Goal: Task Accomplishment & Management: Use online tool/utility

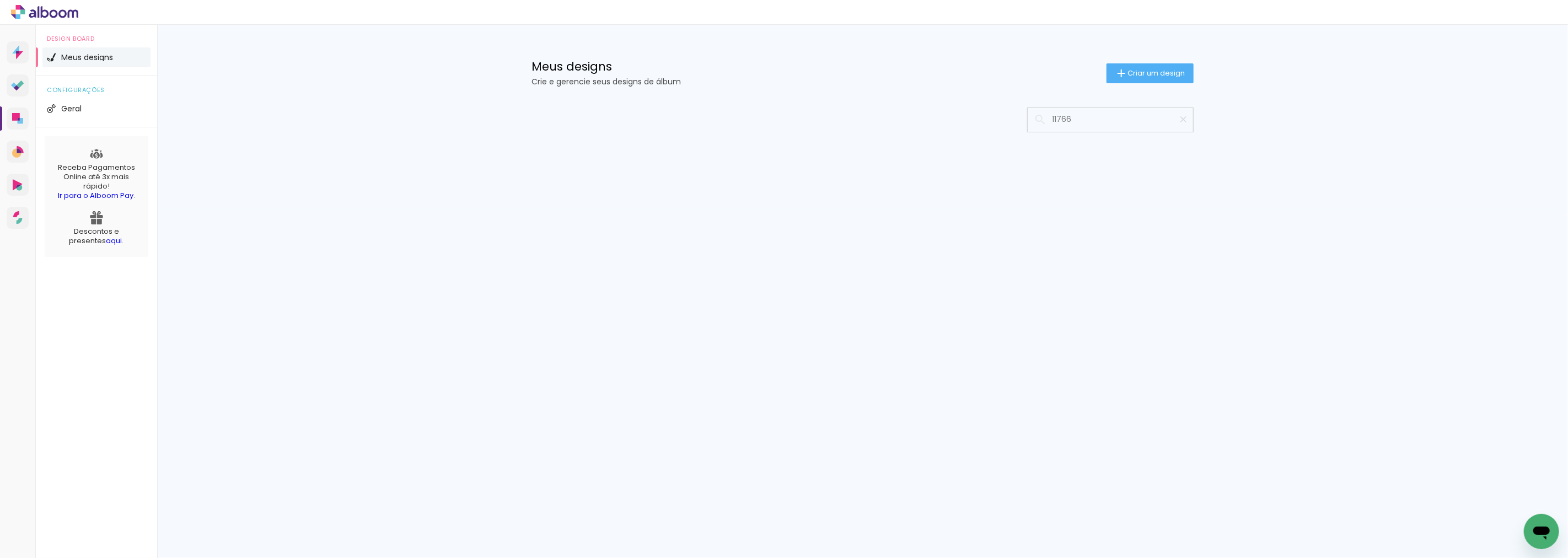
type input "11766"
type paper-input "11766"
click at [1151, 69] on span "Criar um design" at bounding box center [1156, 73] width 57 height 8
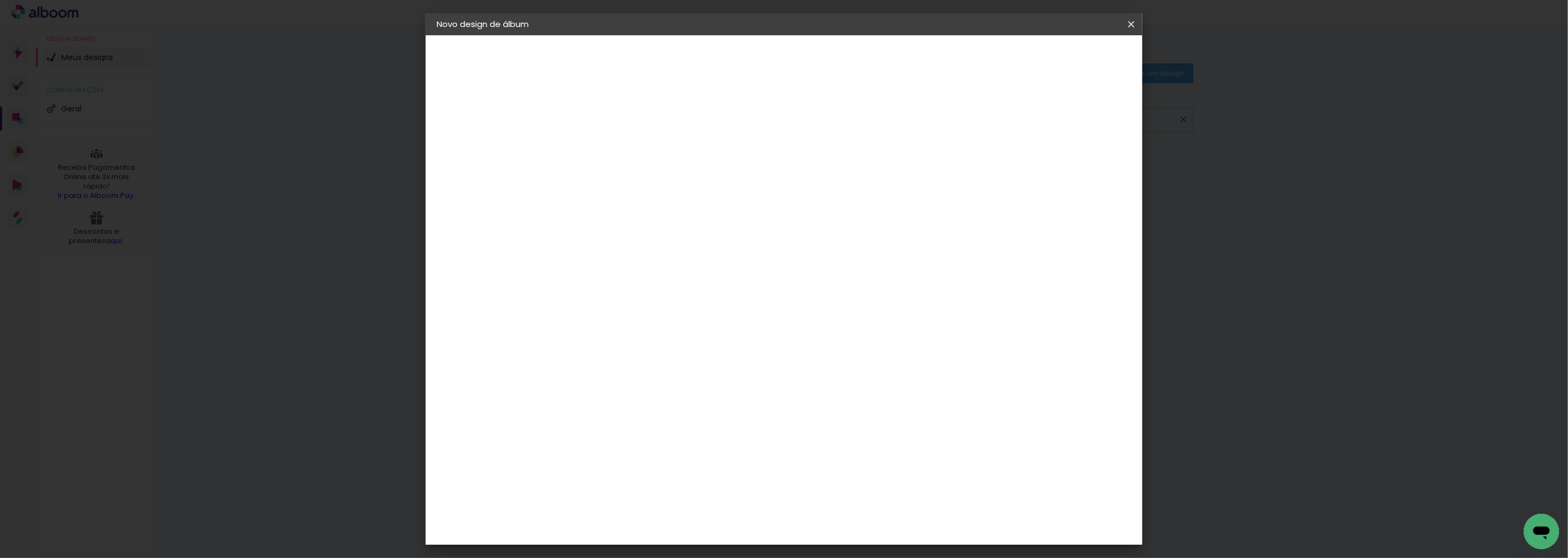
click at [1128, 23] on iron-icon at bounding box center [1131, 24] width 13 height 11
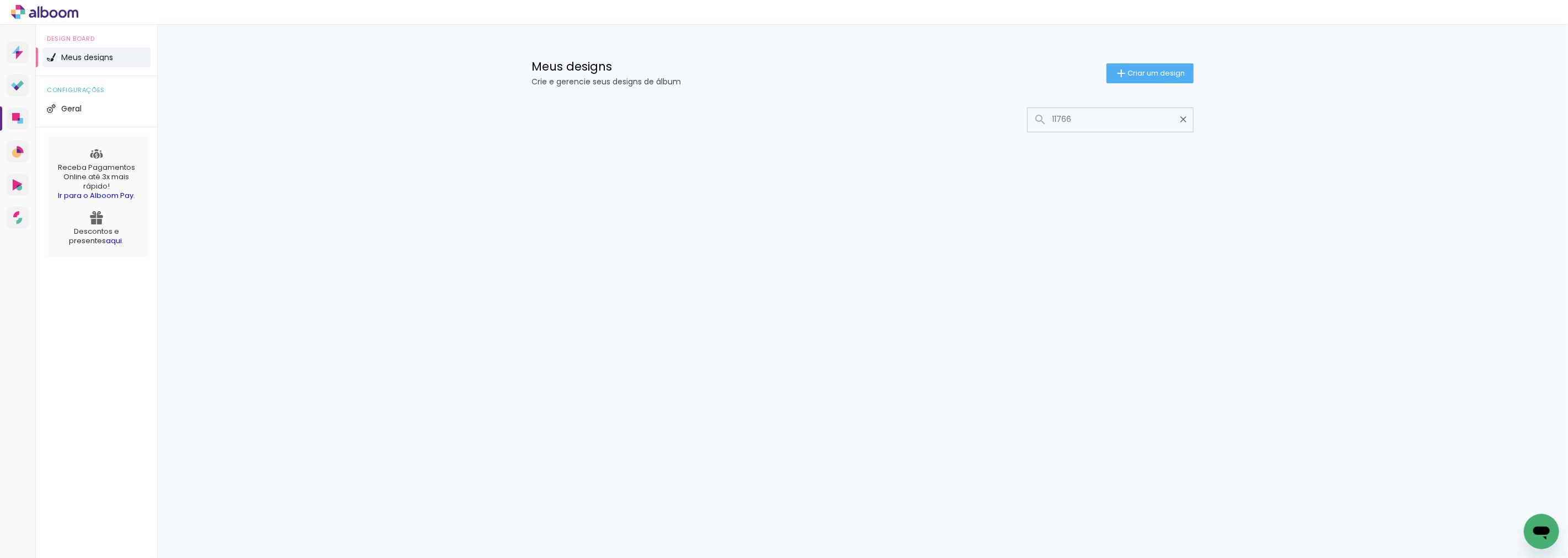
click at [1093, 124] on input "11766" at bounding box center [1115, 119] width 138 height 23
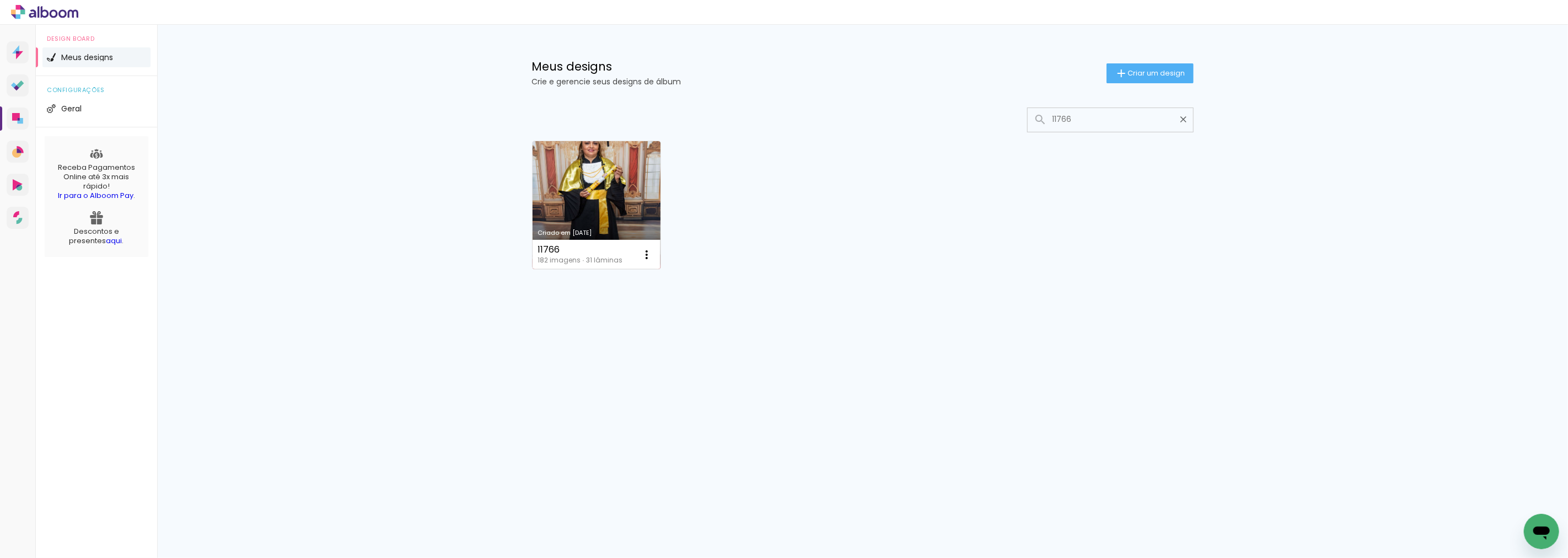
click at [620, 176] on link "Criado em [DATE]" at bounding box center [596, 205] width 127 height 128
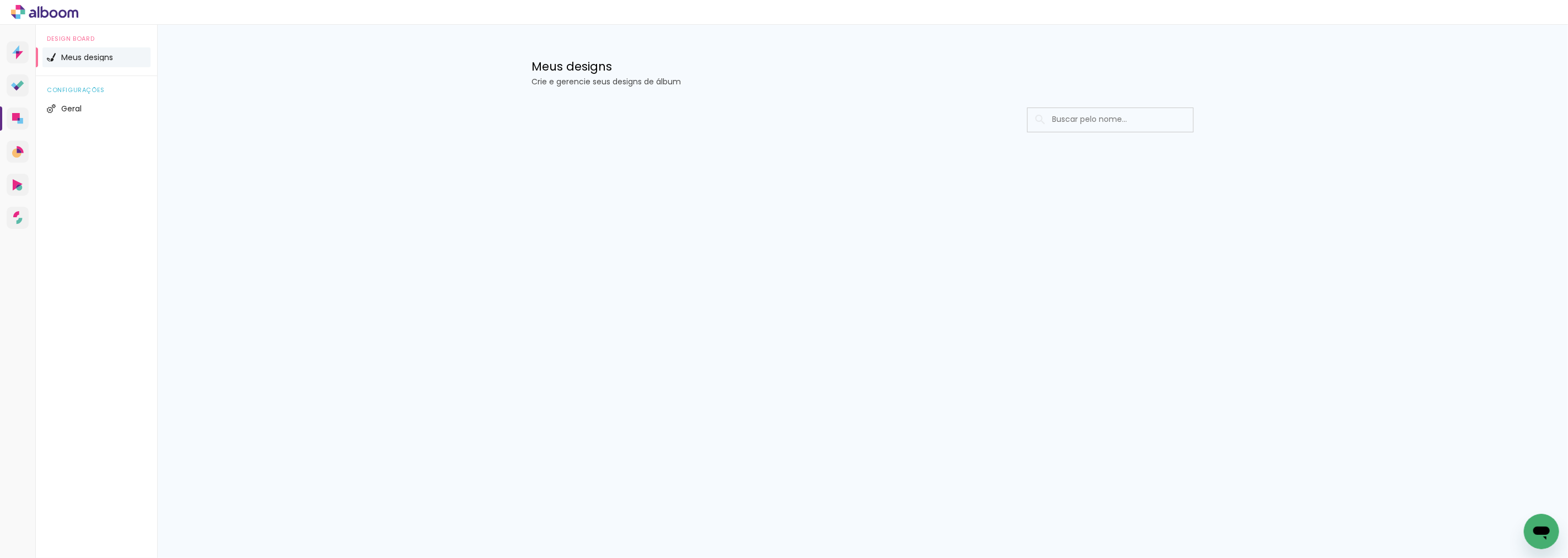
click at [1089, 116] on input at bounding box center [1126, 119] width 157 height 23
type input "1766"
type paper-input "1766"
click at [1048, 119] on input "1766" at bounding box center [1115, 119] width 138 height 23
type input "11766"
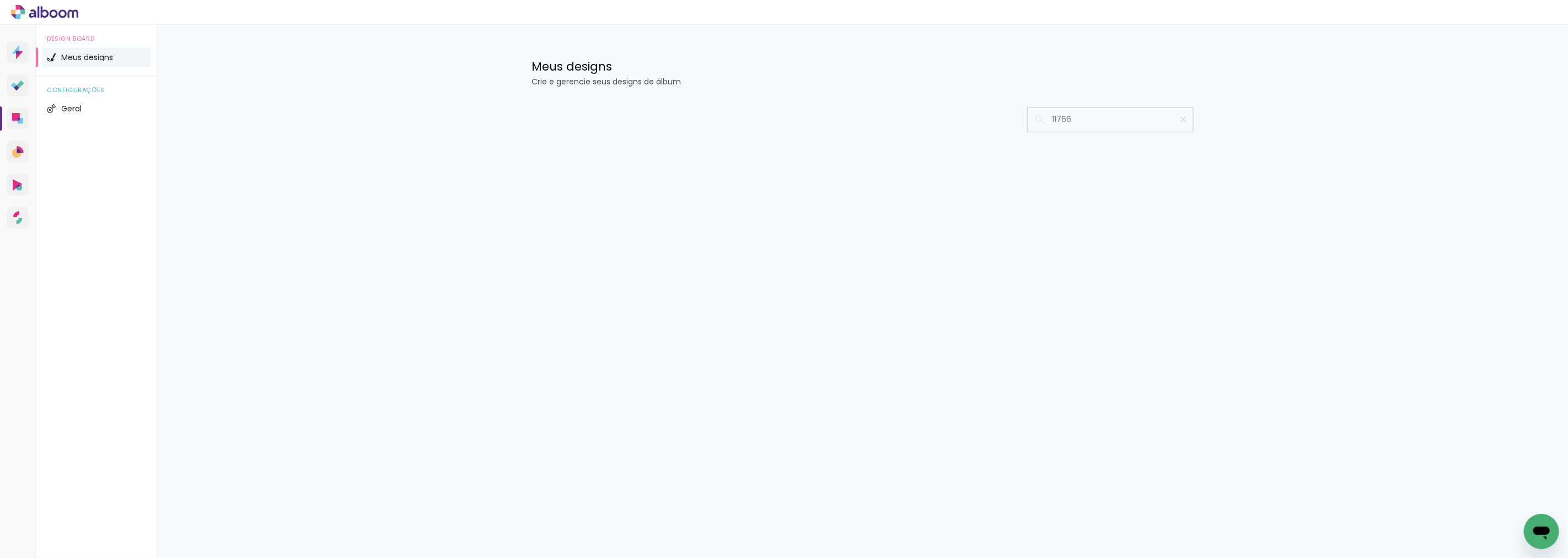
type paper-input "11766"
click at [1096, 118] on input "11766" at bounding box center [1115, 119] width 138 height 23
click at [1098, 116] on input "11766" at bounding box center [1115, 119] width 138 height 23
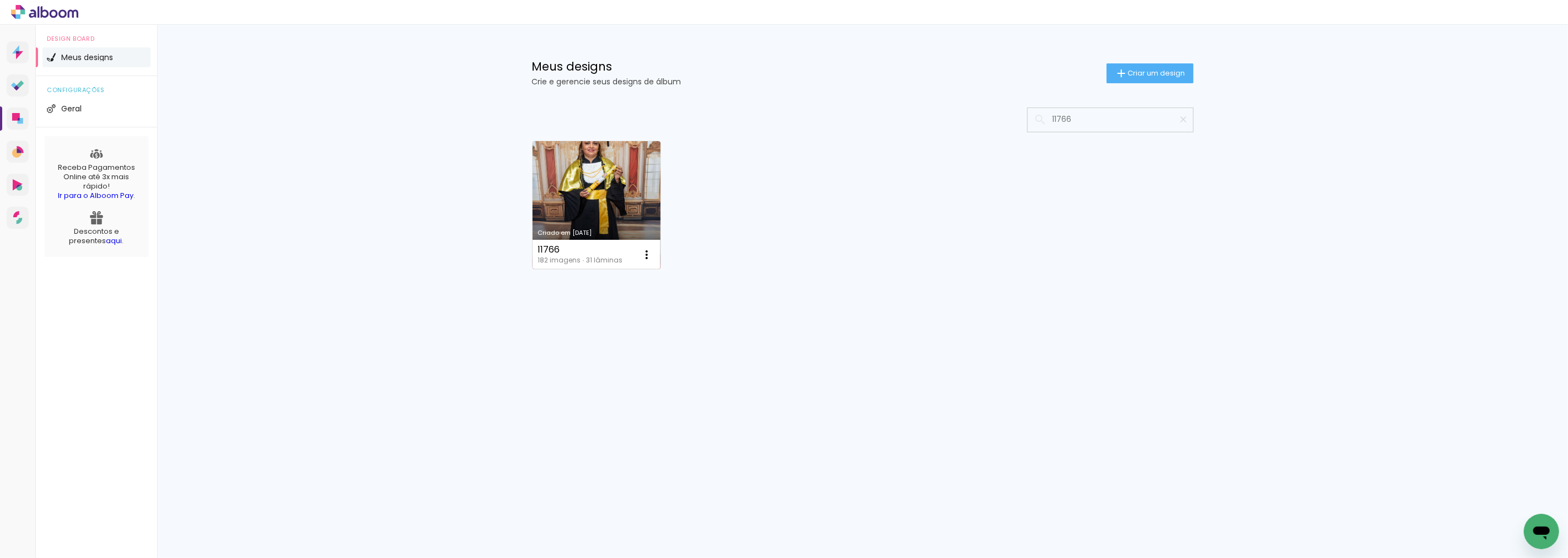
click at [607, 179] on link "Criado em [DATE]" at bounding box center [596, 205] width 127 height 128
